Goal: Information Seeking & Learning: Learn about a topic

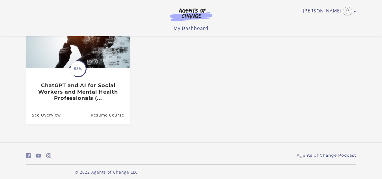
scroll to position [81, 0]
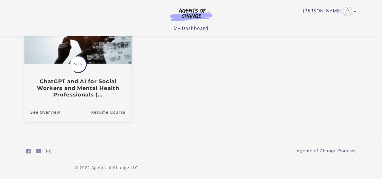
click at [105, 111] on link "Resume Course" at bounding box center [111, 111] width 41 height 19
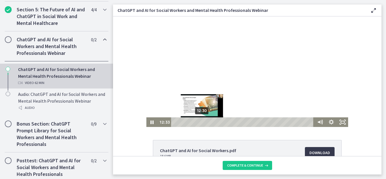
click at [200, 120] on div "12:30" at bounding box center [244, 122] width 138 height 10
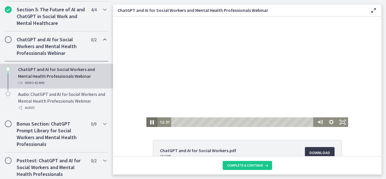
click at [150, 121] on icon "Pause" at bounding box center [152, 123] width 14 height 12
